Goal: Check status: Check status

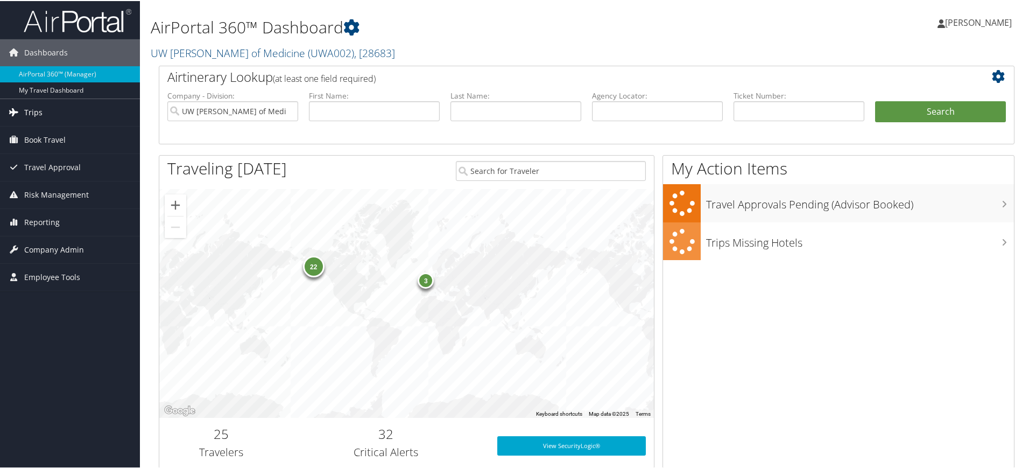
click at [38, 114] on span "Trips" at bounding box center [33, 111] width 18 height 27
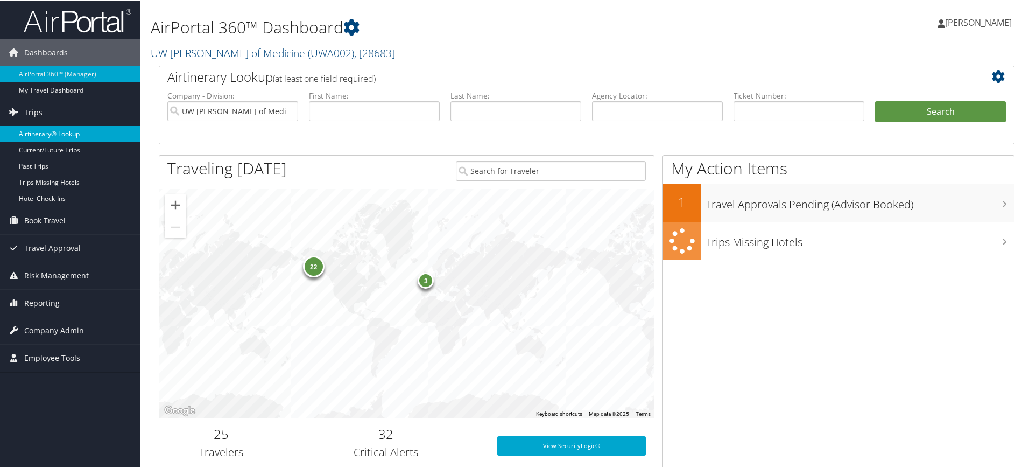
click at [41, 133] on link "Airtinerary® Lookup" at bounding box center [70, 133] width 140 height 16
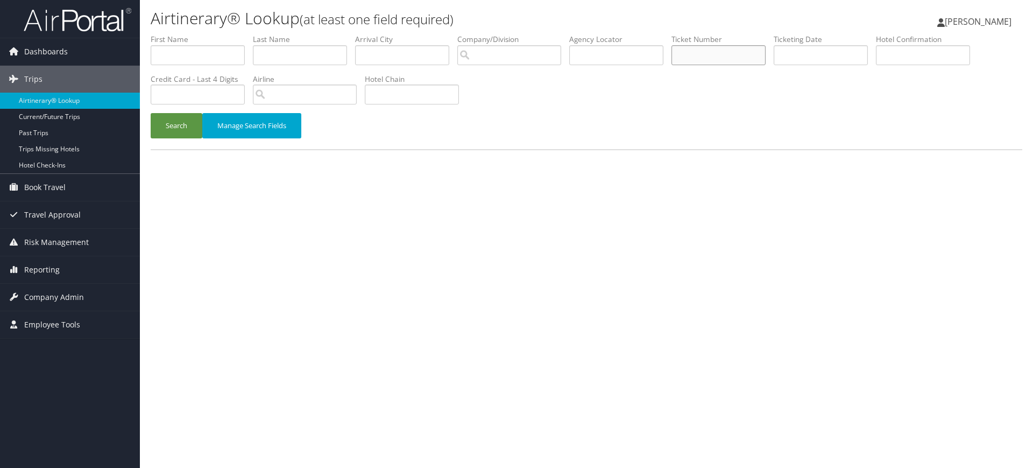
click at [703, 54] on input "text" at bounding box center [719, 55] width 94 height 20
paste input "Ticket Number 0067310542058"
click at [151, 113] on button "Search" at bounding box center [177, 125] width 52 height 25
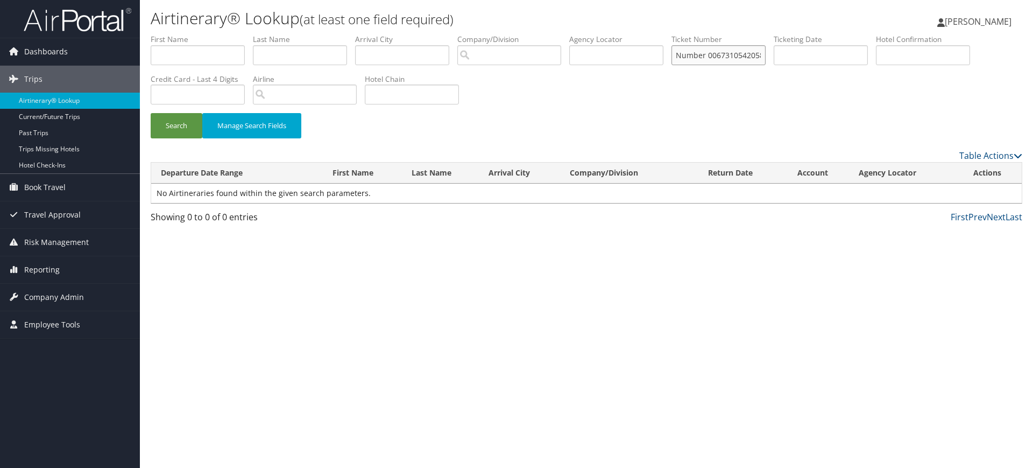
click at [717, 55] on input "Ticket Number 0067310542058" at bounding box center [719, 55] width 94 height 20
click at [715, 55] on input "Ticket Number 0067310542058" at bounding box center [719, 55] width 94 height 20
type input "0067310542058"
click at [178, 126] on button "Search" at bounding box center [177, 125] width 52 height 25
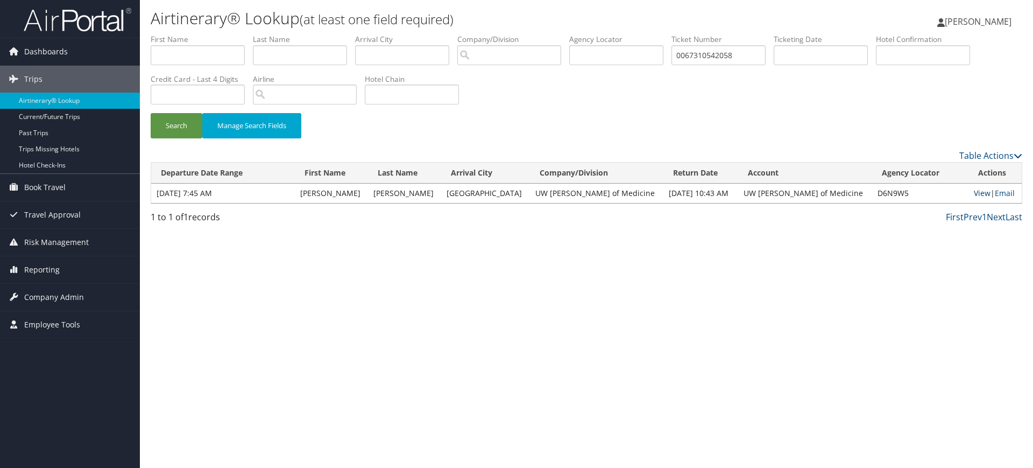
click at [974, 193] on link "View" at bounding box center [982, 193] width 17 height 10
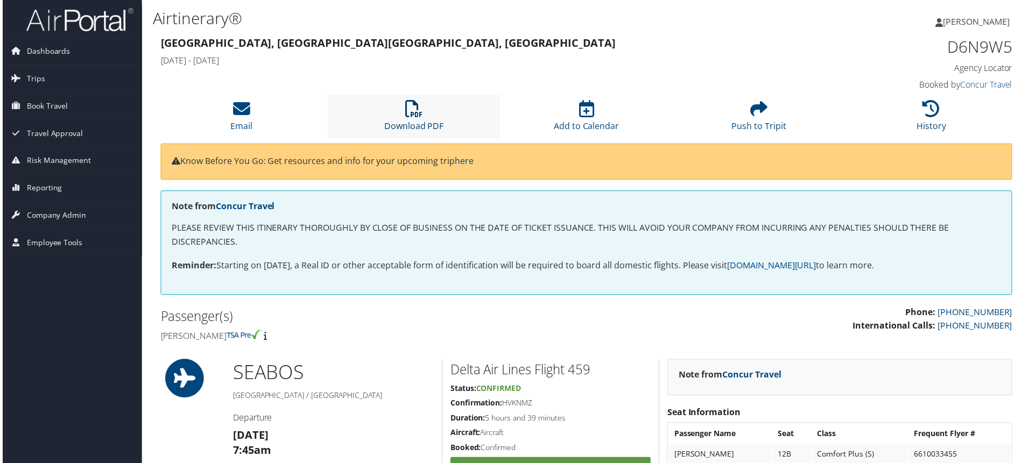
click at [410, 112] on icon at bounding box center [413, 109] width 17 height 17
